Goal: Task Accomplishment & Management: Manage account settings

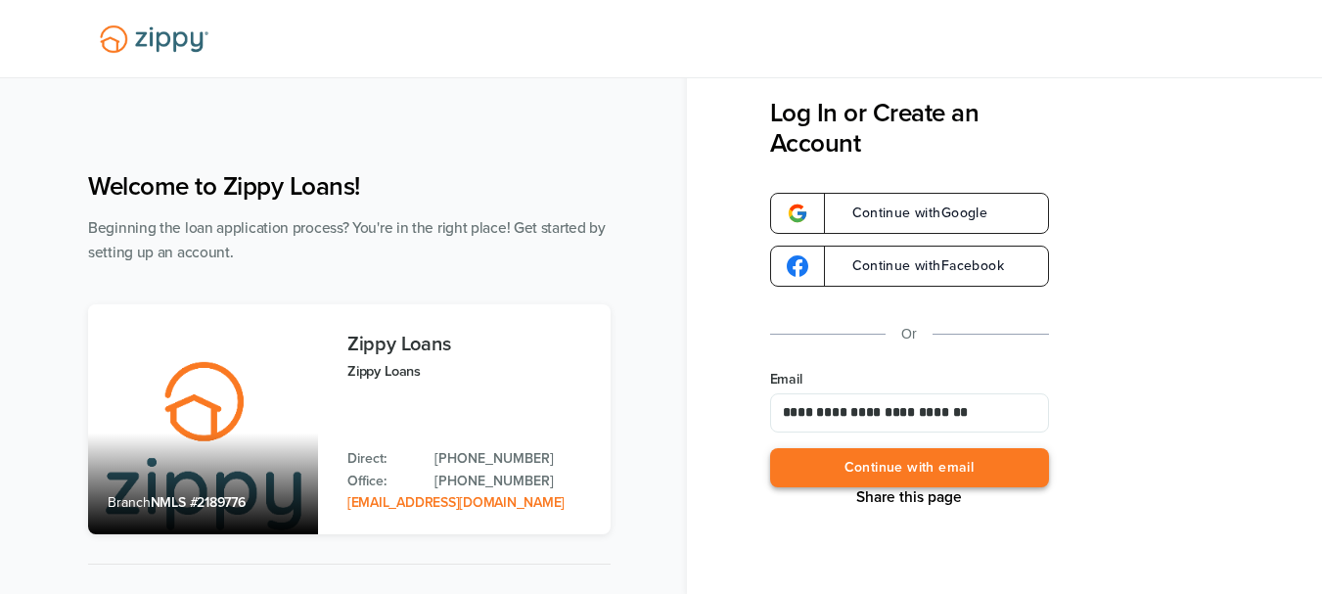
type input "**********"
click at [955, 471] on button "Continue with email" at bounding box center [909, 468] width 279 height 40
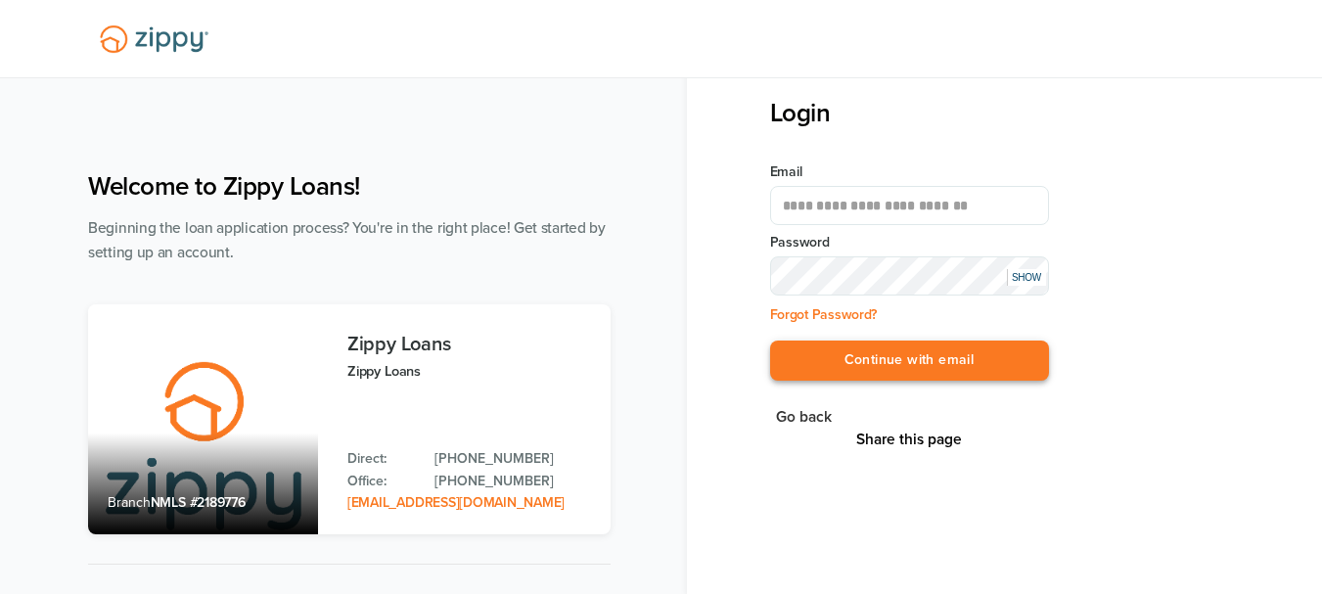
click at [935, 359] on button "Continue with email" at bounding box center [909, 361] width 279 height 40
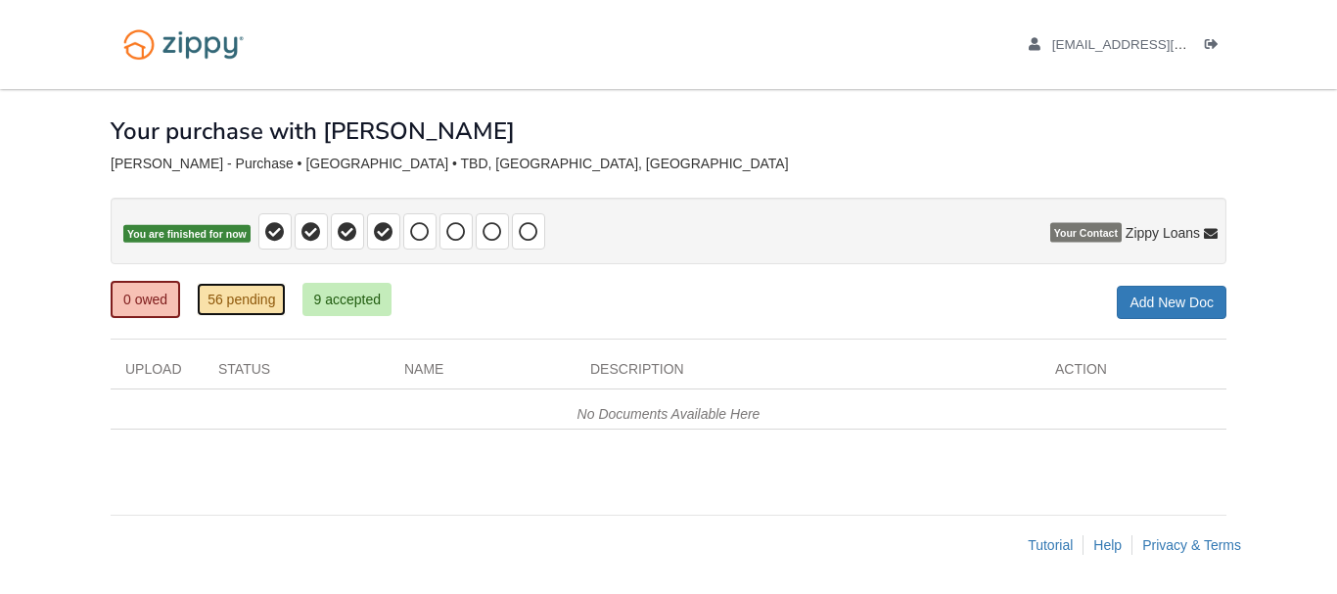
click at [252, 304] on link "56 pending" at bounding box center [241, 299] width 89 height 33
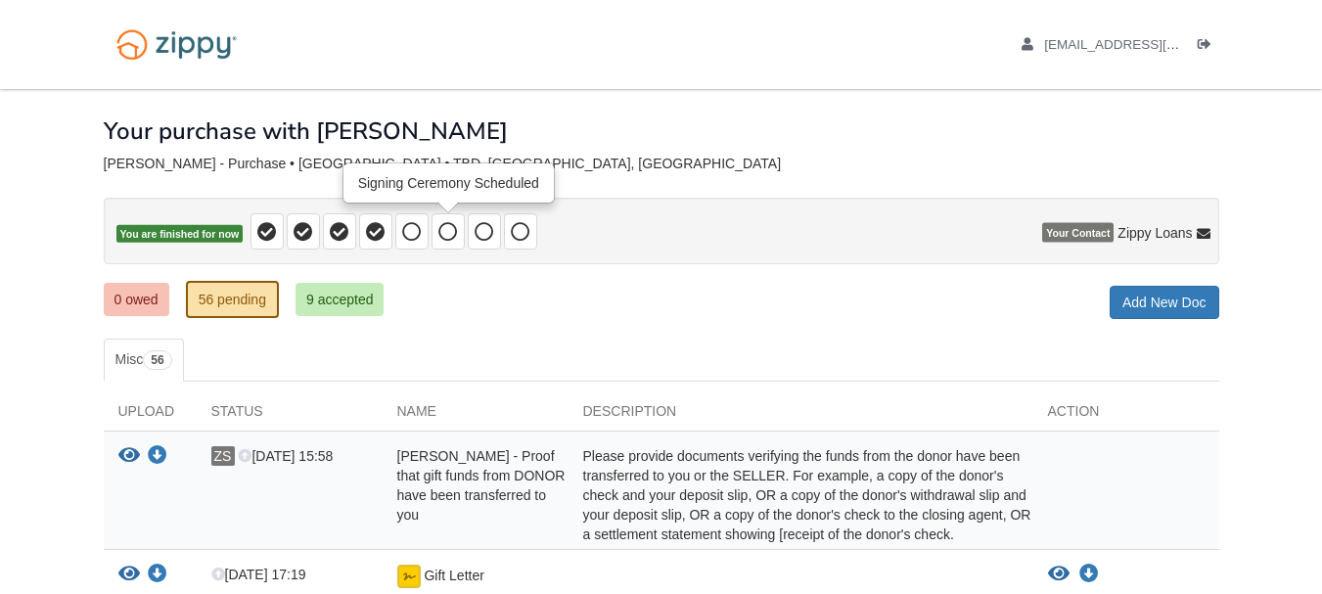
click at [447, 229] on icon at bounding box center [449, 232] width 20 height 20
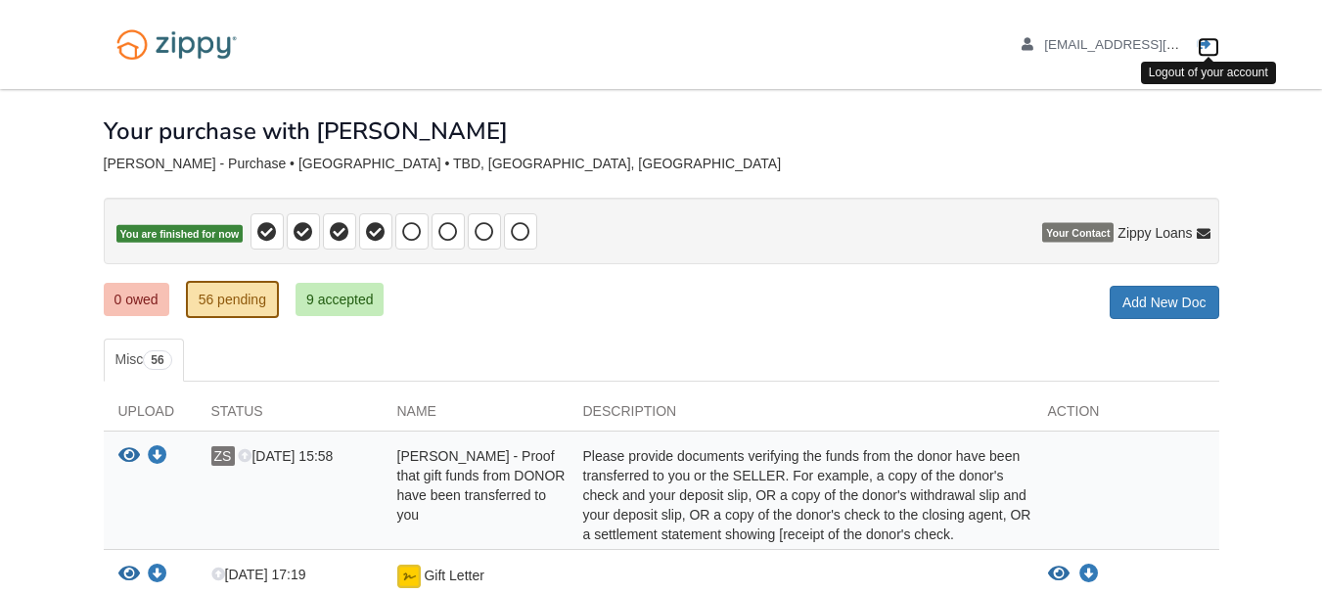
click at [1203, 41] on icon "Log out" at bounding box center [1205, 45] width 14 height 14
